Goal: Transaction & Acquisition: Purchase product/service

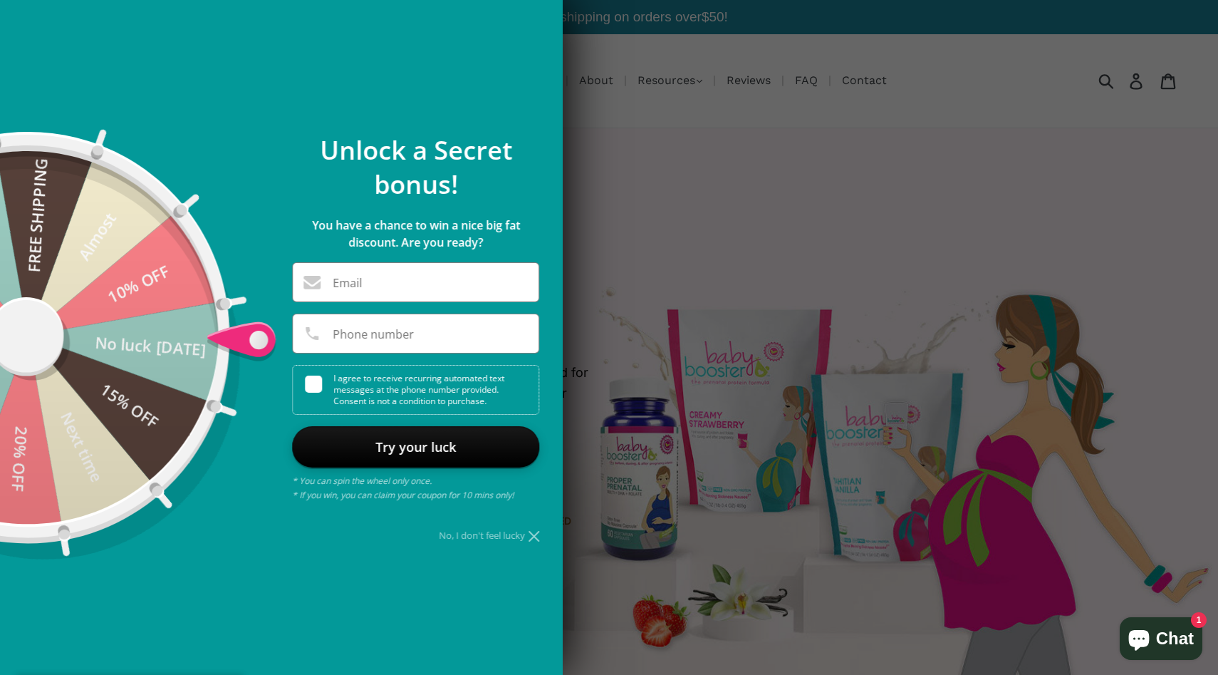
click at [534, 536] on icon at bounding box center [534, 536] width 11 height 11
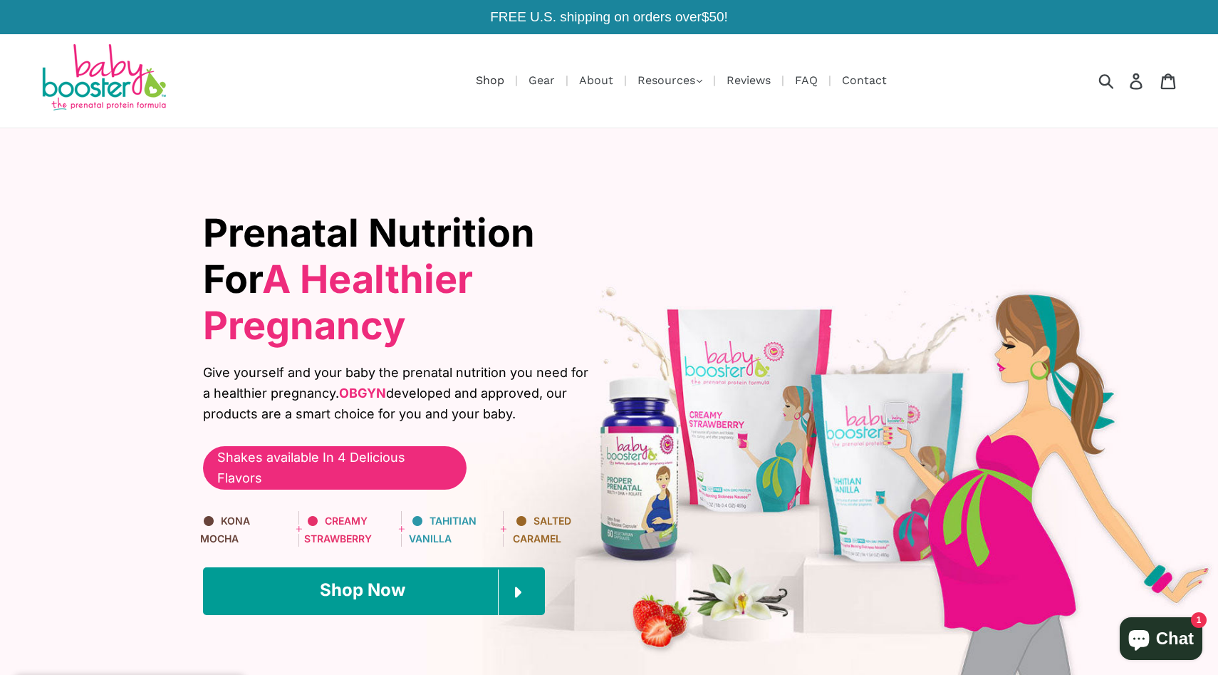
click at [486, 80] on link "Shop" at bounding box center [490, 80] width 43 height 18
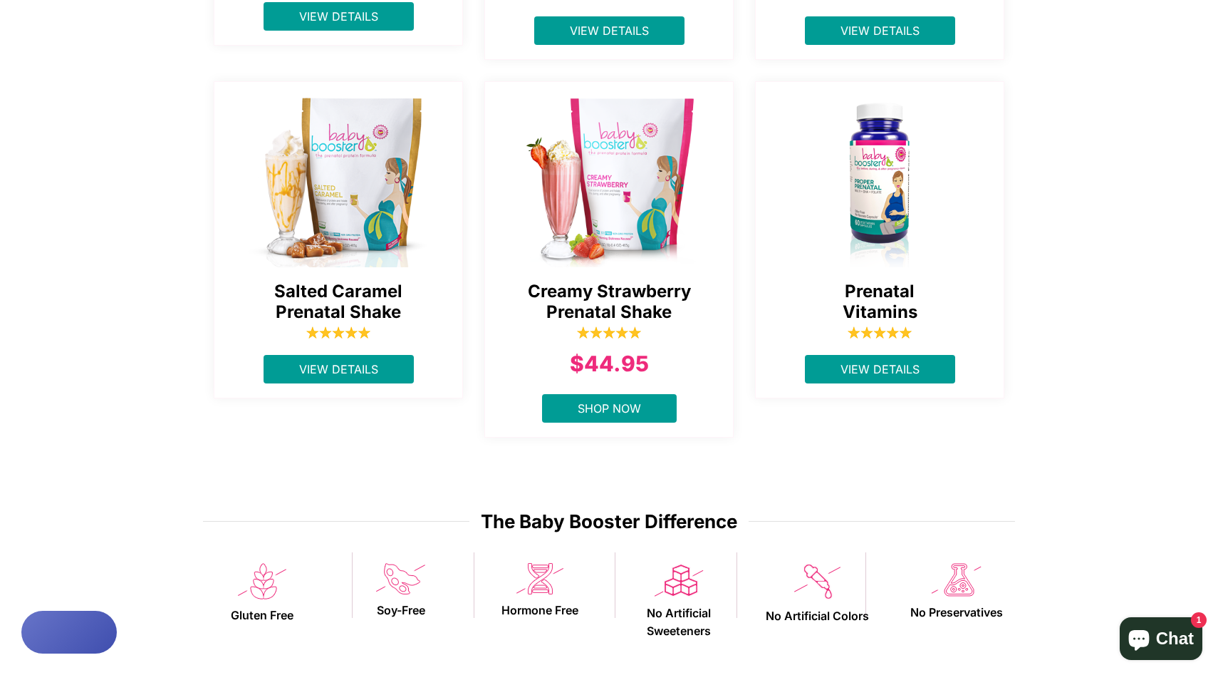
scroll to position [658, 0]
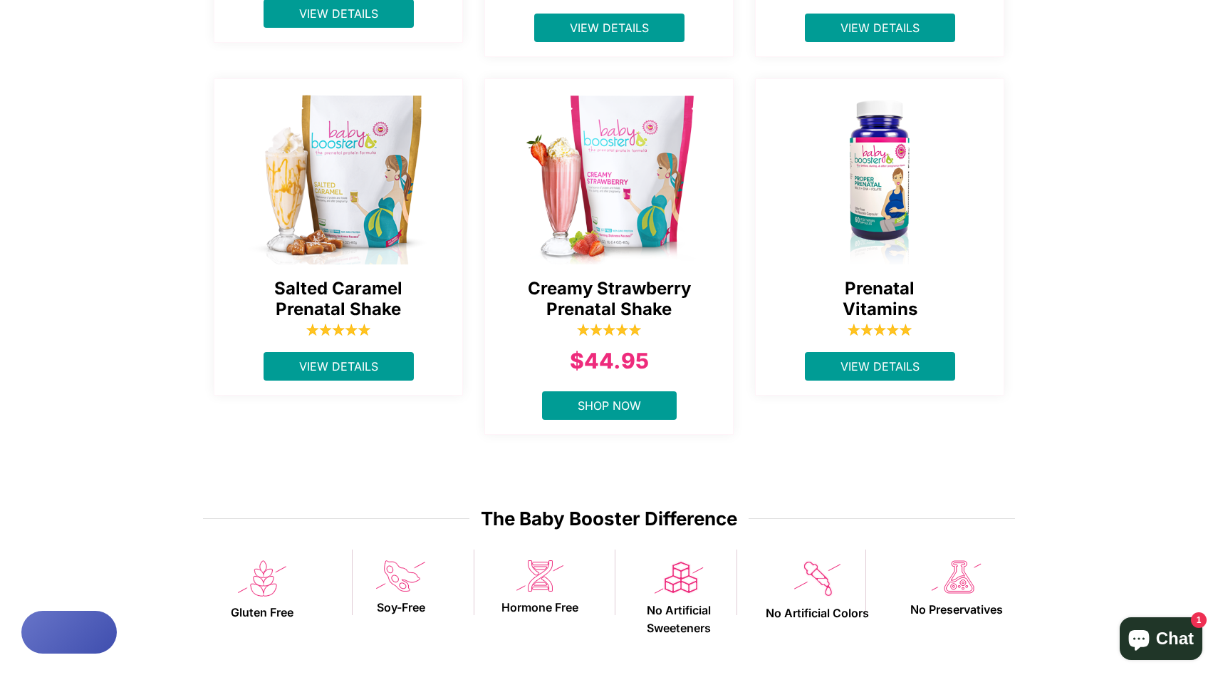
click at [638, 217] on img at bounding box center [609, 175] width 249 height 178
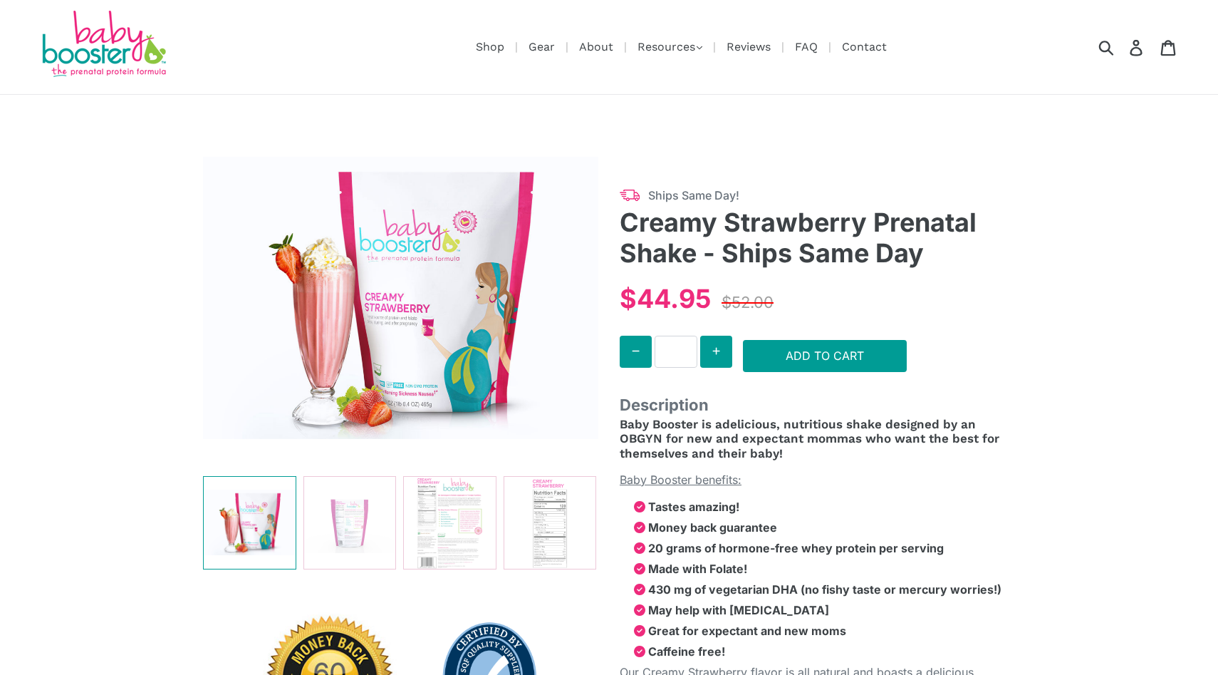
select select "******"
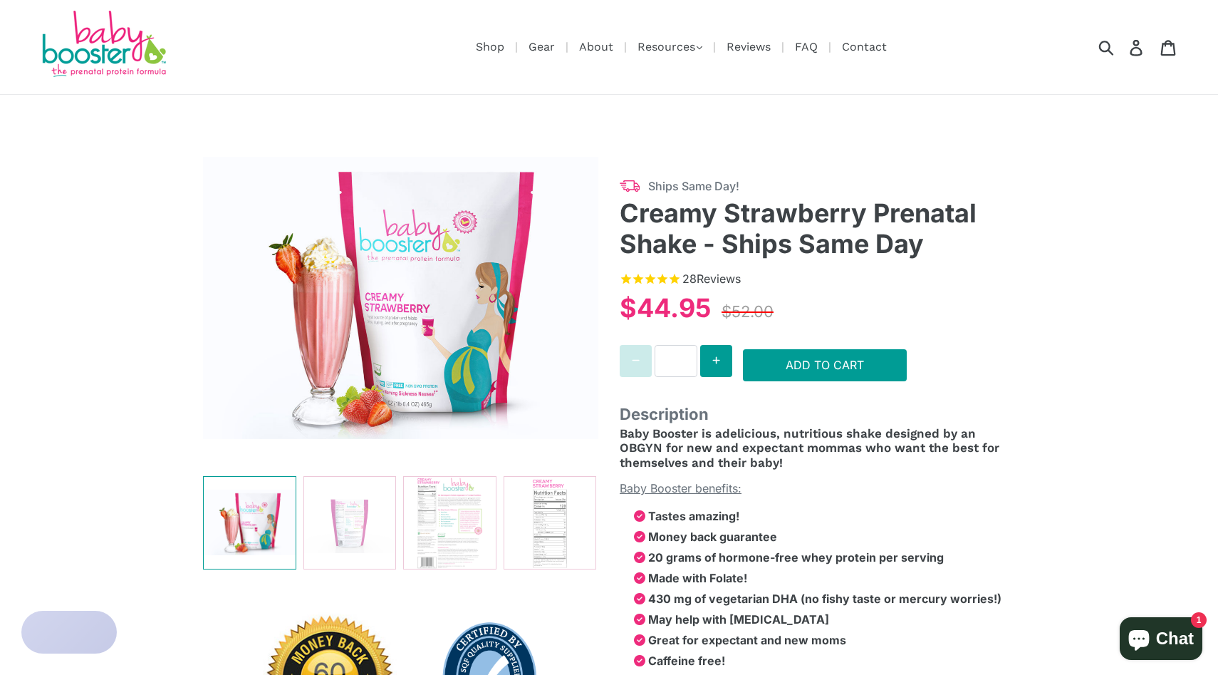
select select "******"
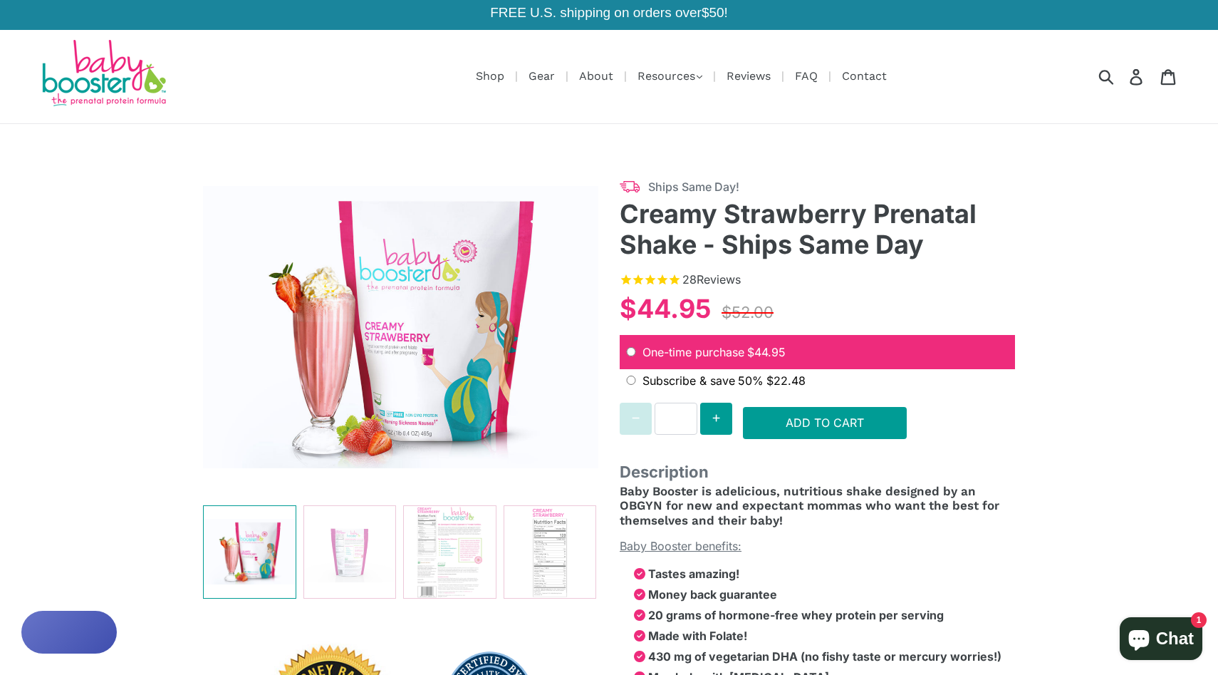
scroll to position [1, 0]
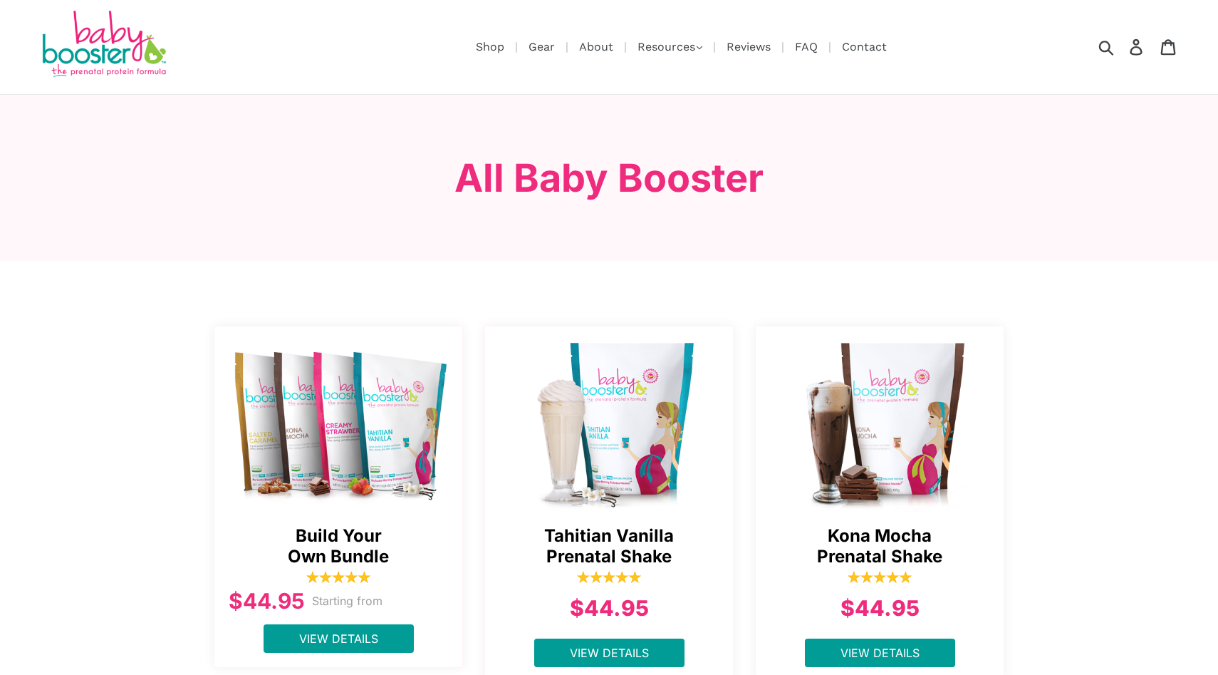
scroll to position [636, 0]
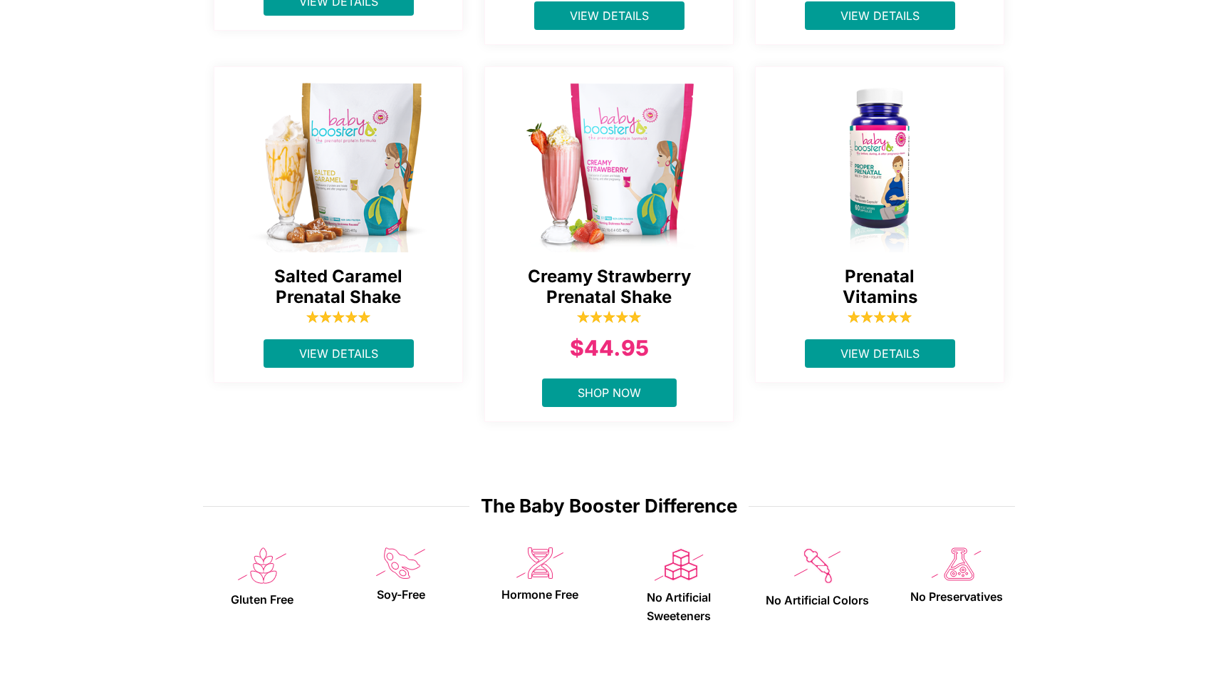
scroll to position [658, 0]
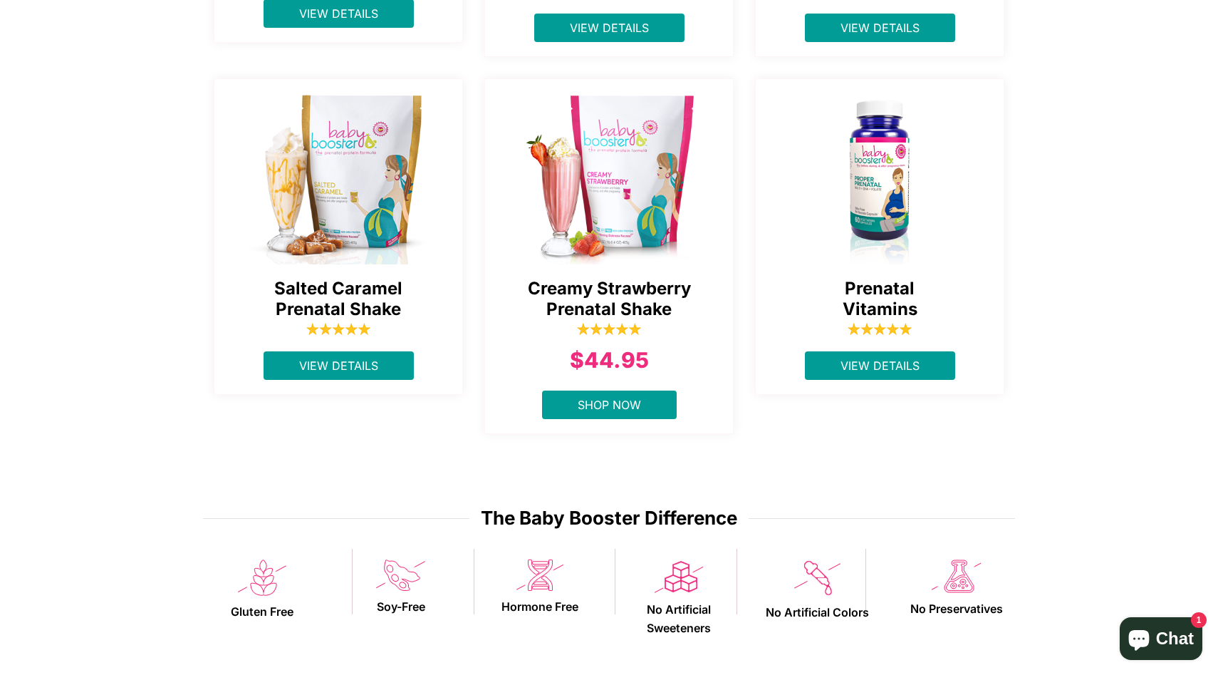
click at [635, 306] on span "Creamy Strawberry Prenatal Shake" at bounding box center [608, 298] width 219 height 41
click at [632, 244] on img at bounding box center [609, 175] width 249 height 178
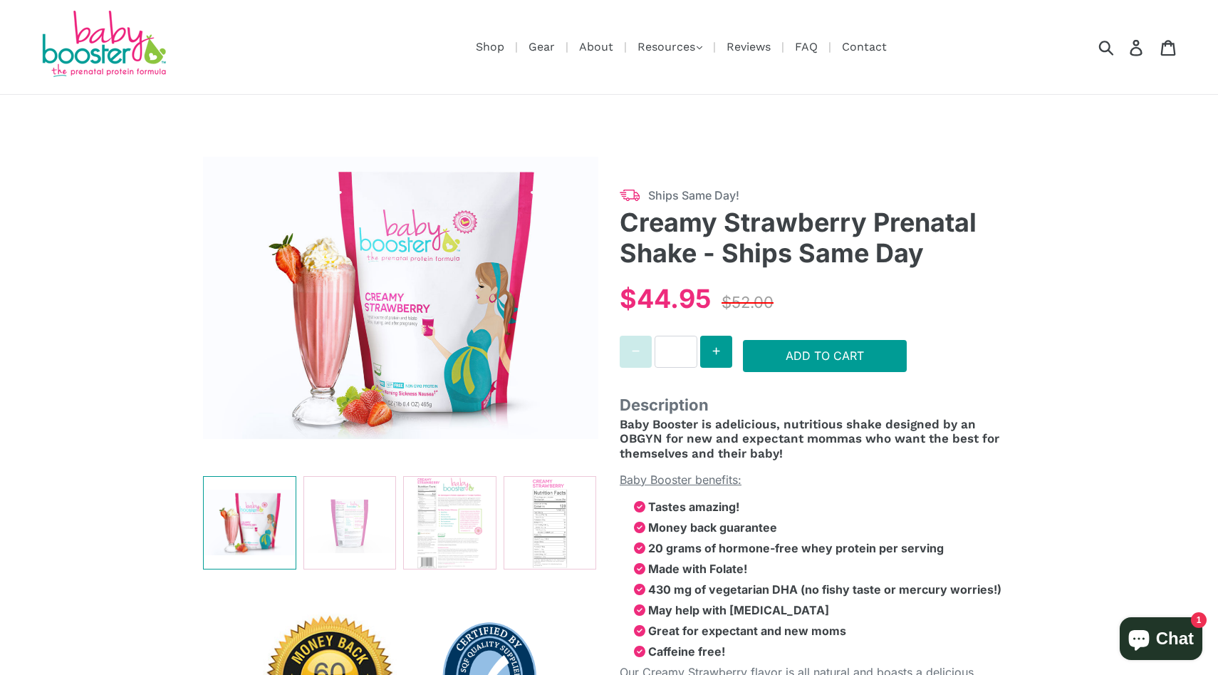
select select "******"
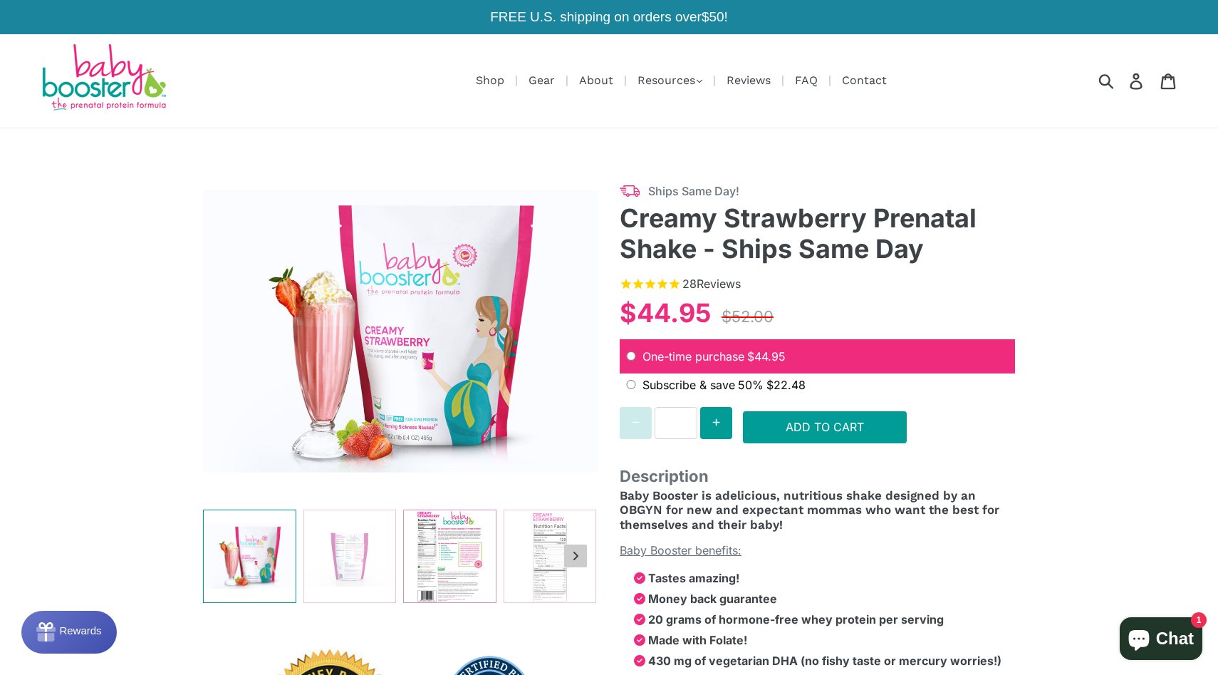
click at [485, 510] on img at bounding box center [450, 556] width 92 height 92
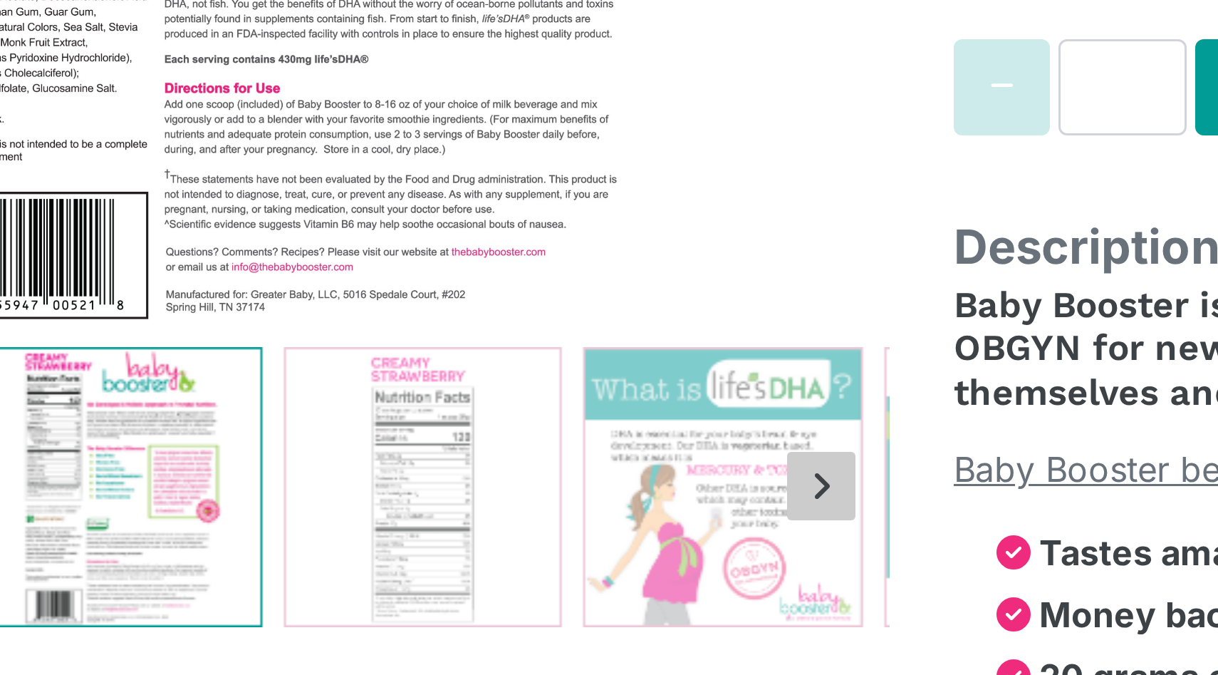
click at [573, 550] on icon "Next slide" at bounding box center [575, 555] width 7 height 11
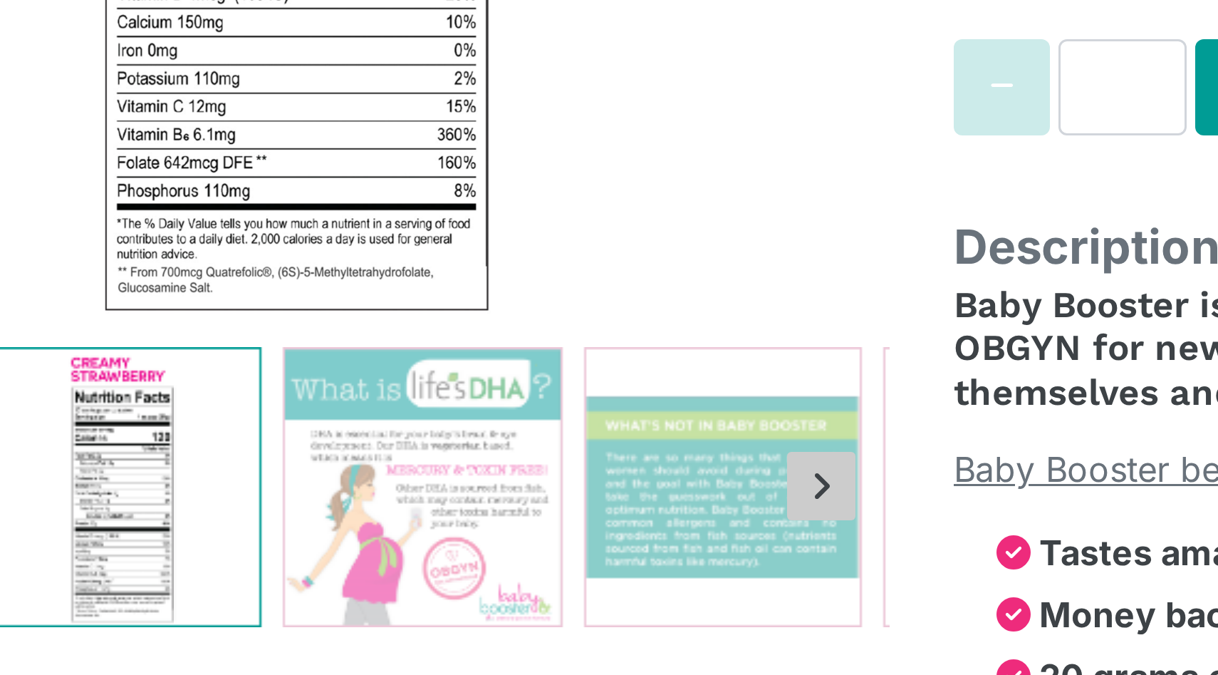
click at [573, 550] on icon "Next slide" at bounding box center [575, 555] width 7 height 11
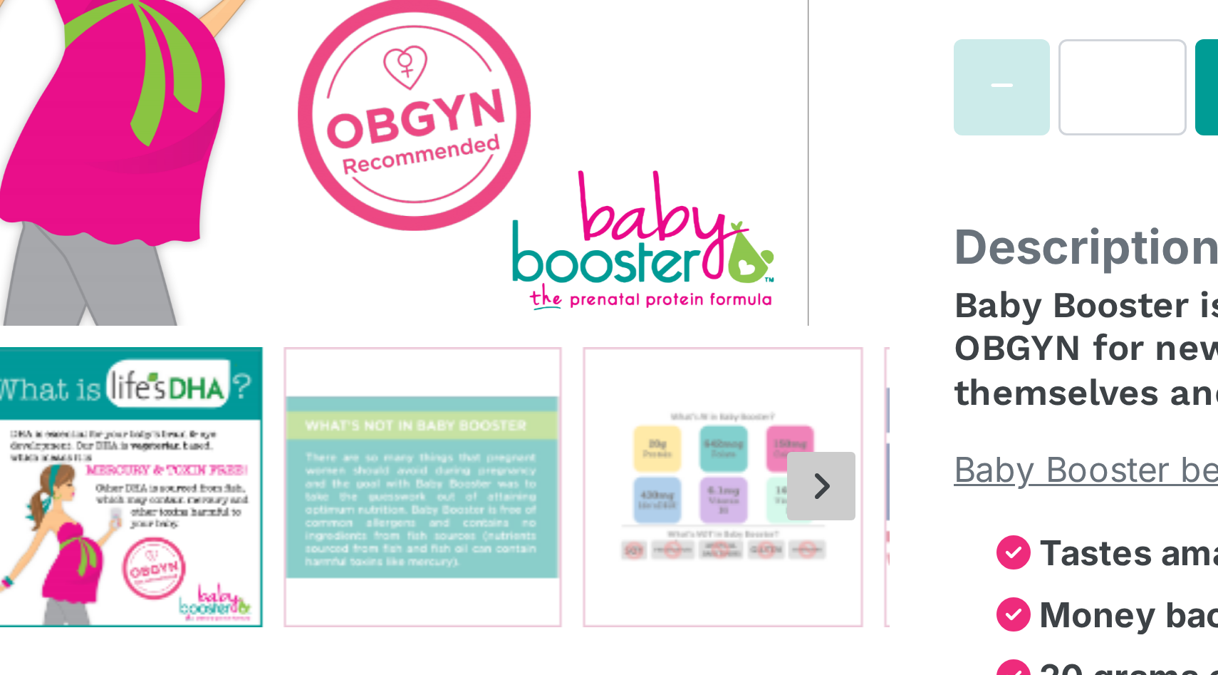
click at [576, 550] on icon "Next slide" at bounding box center [575, 555] width 7 height 11
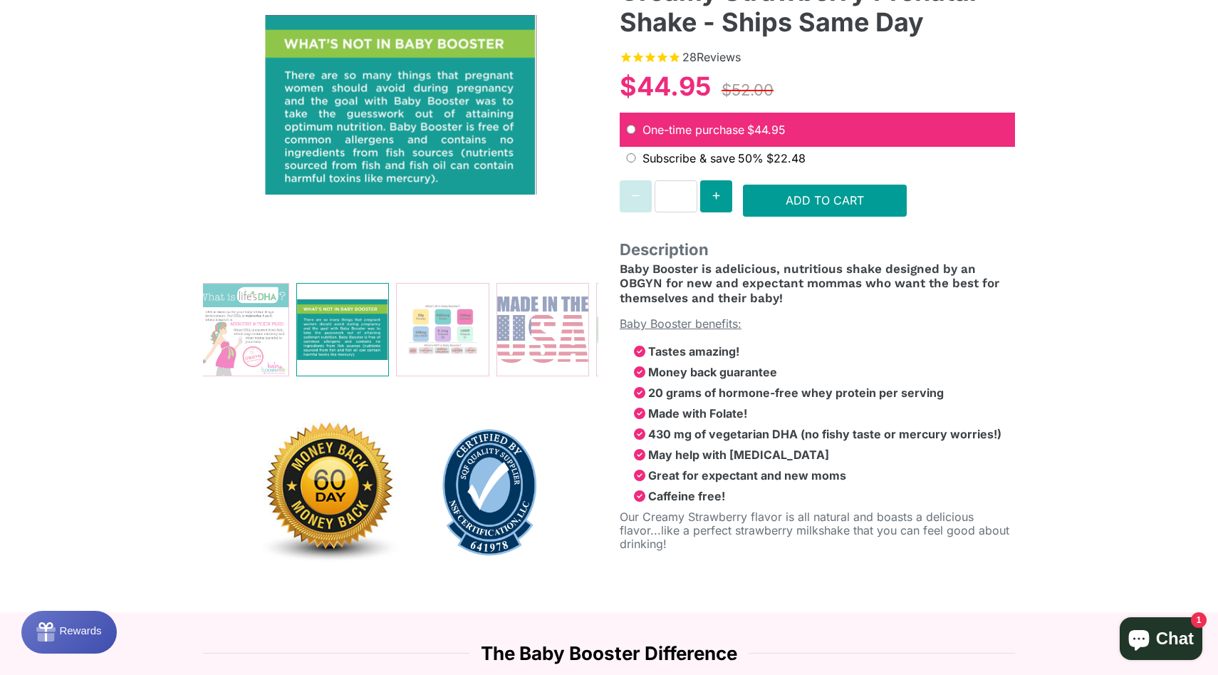
scroll to position [231, 0]
